Goal: Navigation & Orientation: Find specific page/section

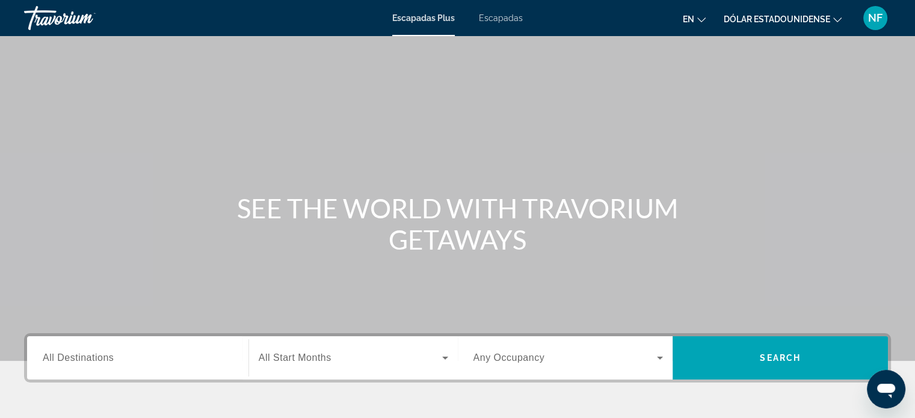
click at [512, 21] on font "Escapadas" at bounding box center [501, 18] width 44 height 10
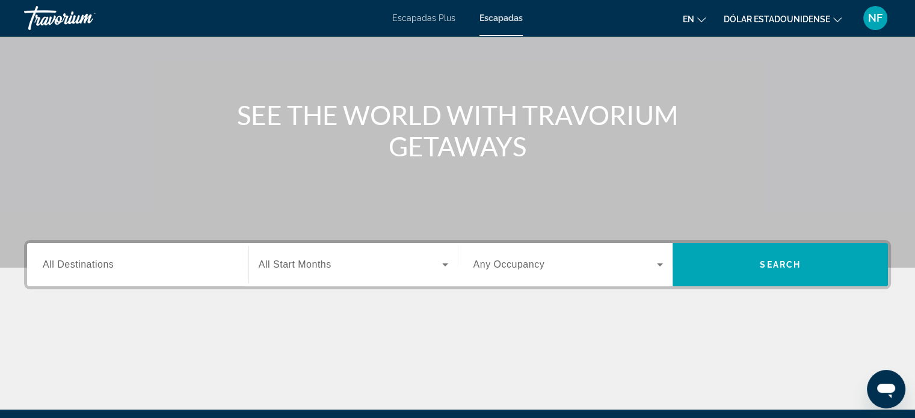
scroll to position [232, 0]
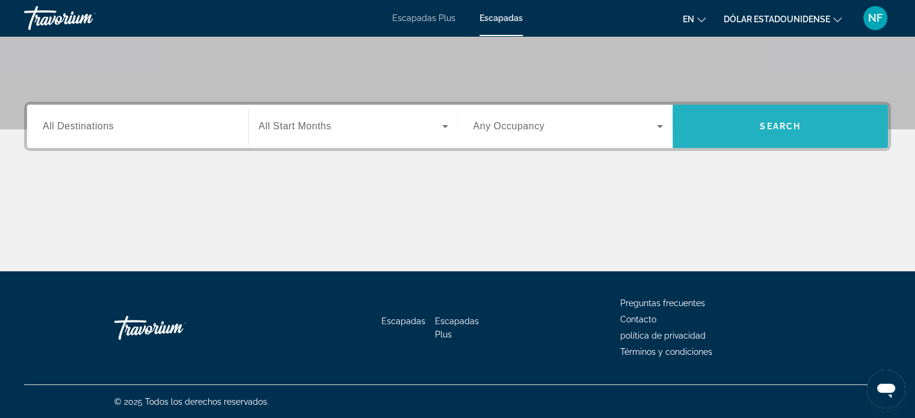
click at [776, 126] on span "Search" at bounding box center [779, 126] width 41 height 10
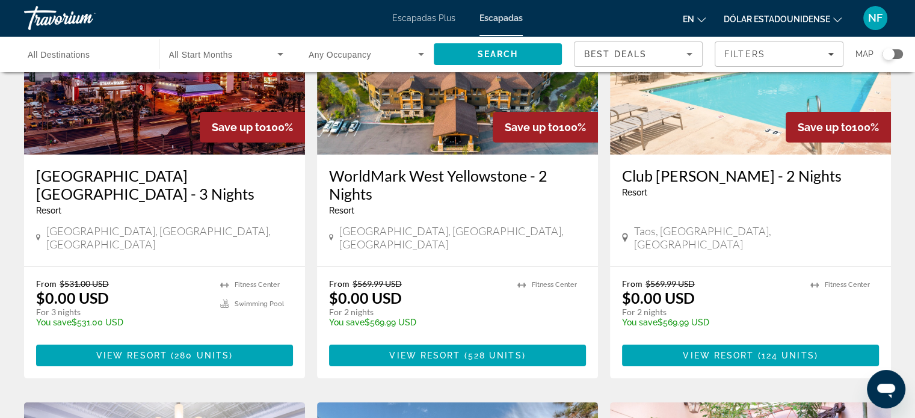
scroll to position [138, 0]
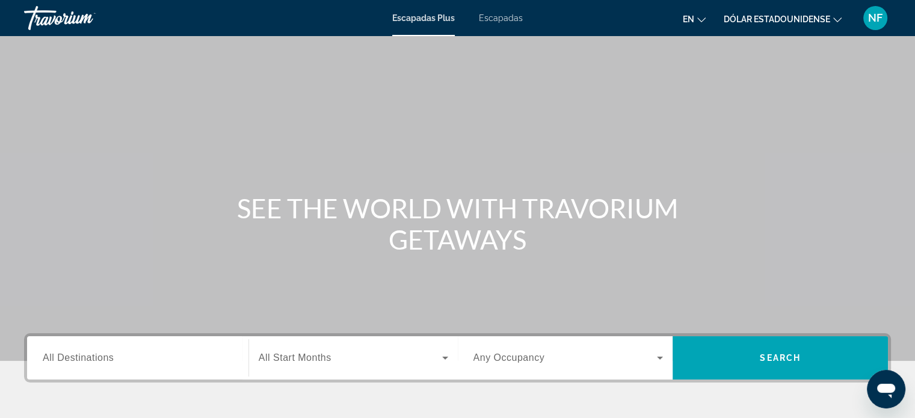
click at [698, 19] on icon "Cambiar idioma" at bounding box center [701, 20] width 8 height 8
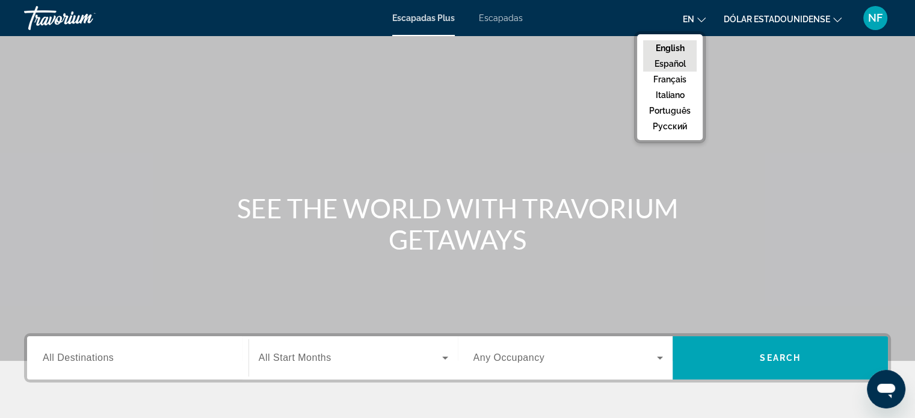
click at [684, 63] on button "Español" at bounding box center [670, 64] width 54 height 16
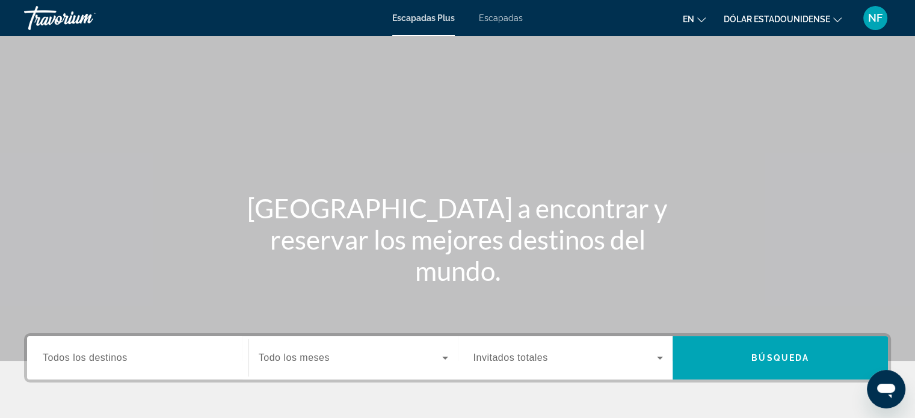
click at [838, 21] on icon "Cambiar moneda" at bounding box center [837, 19] width 8 height 5
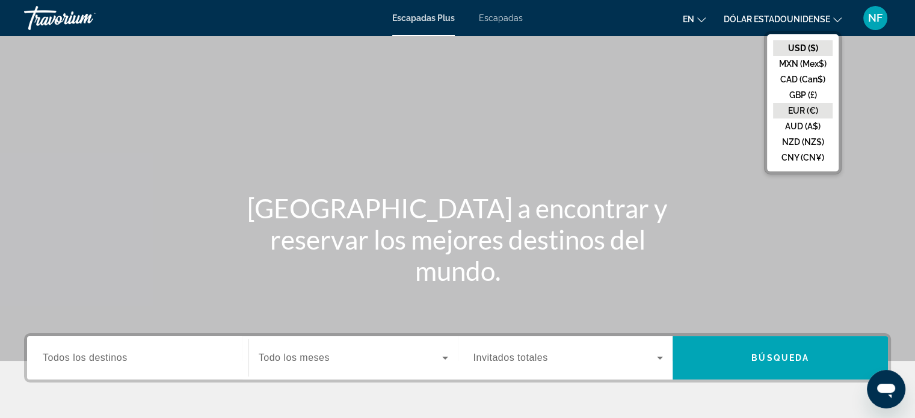
click at [800, 109] on button "EUR (€)" at bounding box center [803, 111] width 60 height 16
